Goal: Information Seeking & Learning: Learn about a topic

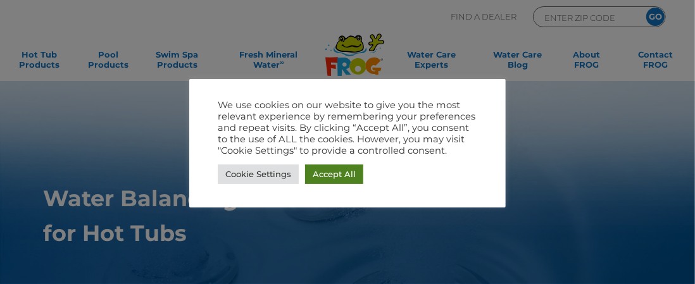
click at [332, 172] on link "Accept All" at bounding box center [334, 175] width 58 height 20
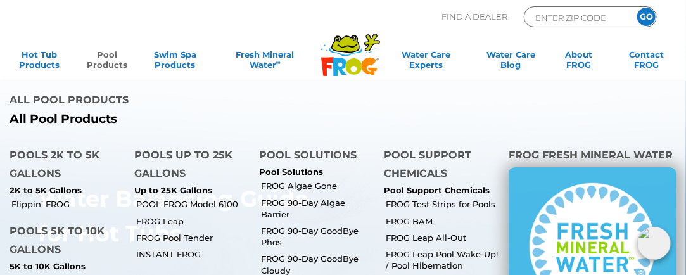
click at [100, 61] on link "Pool Products" at bounding box center [106, 61] width 53 height 25
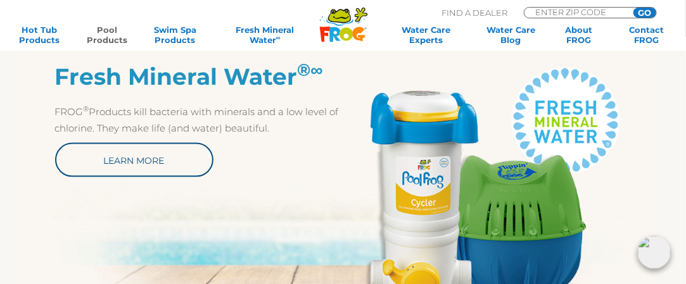
scroll to position [570, 0]
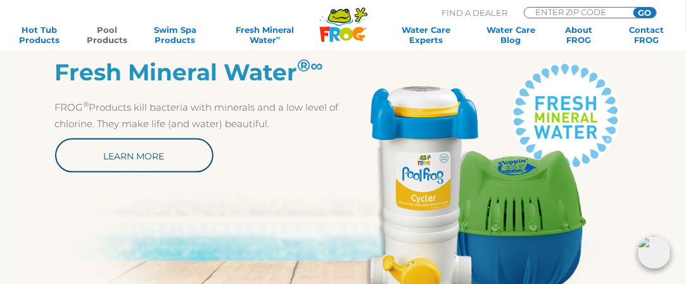
click at [188, 175] on div "Fresh Mineral Water ® ∞ FROG ® Products kill bacteria with minerals and a low l…" at bounding box center [343, 194] width 628 height 271
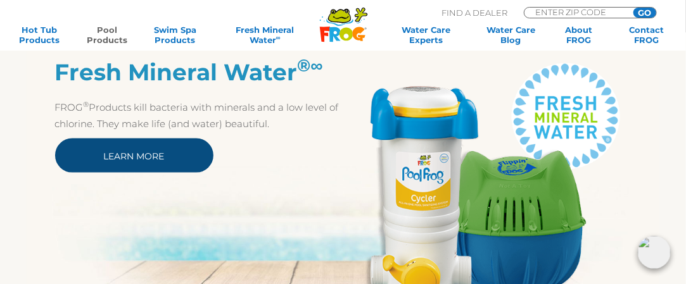
click at [191, 161] on link "Learn More" at bounding box center [134, 156] width 158 height 34
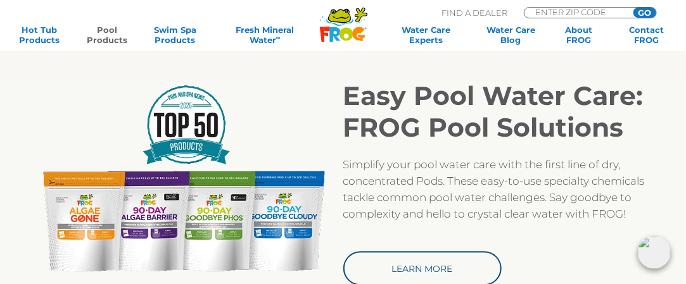
scroll to position [950, 0]
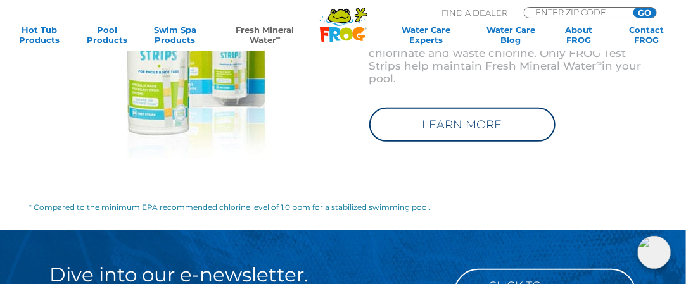
scroll to position [1837, 0]
